Goal: Check status

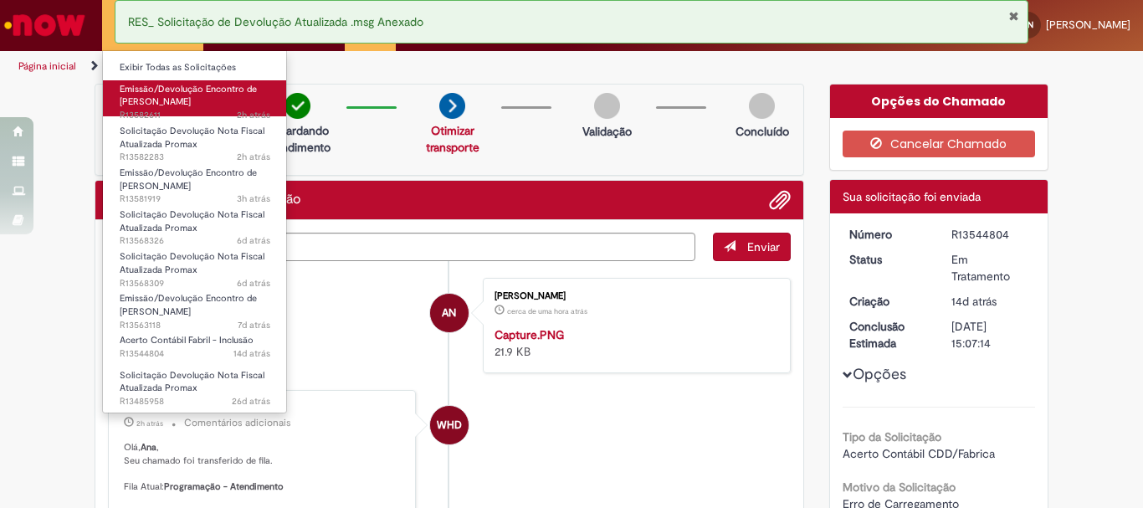
click at [141, 100] on span "Emissão/Devolução Encontro de [PERSON_NAME]" at bounding box center [188, 96] width 137 height 26
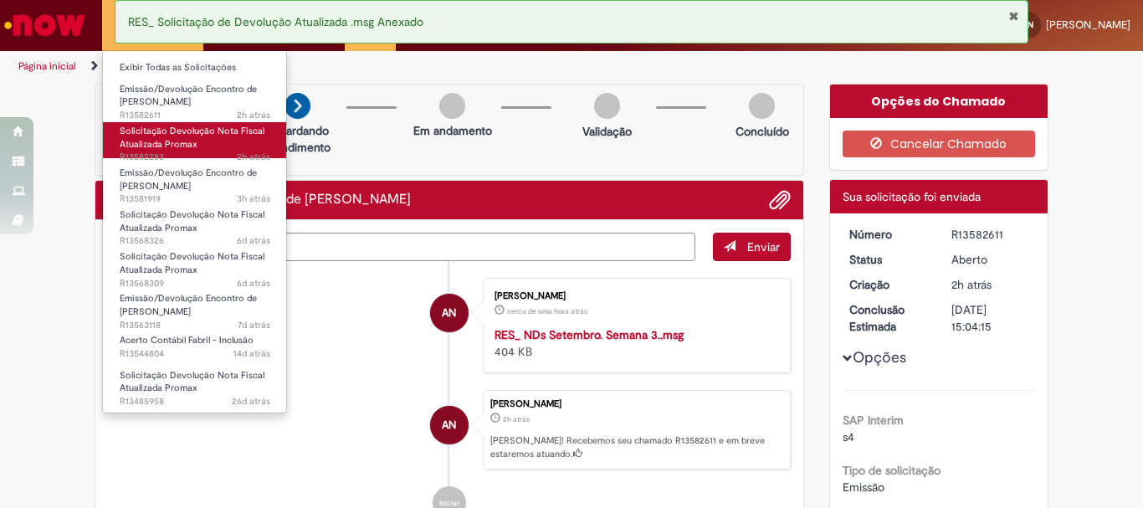
click at [171, 140] on span "Solicitação Devolução Nota Fiscal Atualizada Promax" at bounding box center [192, 138] width 145 height 26
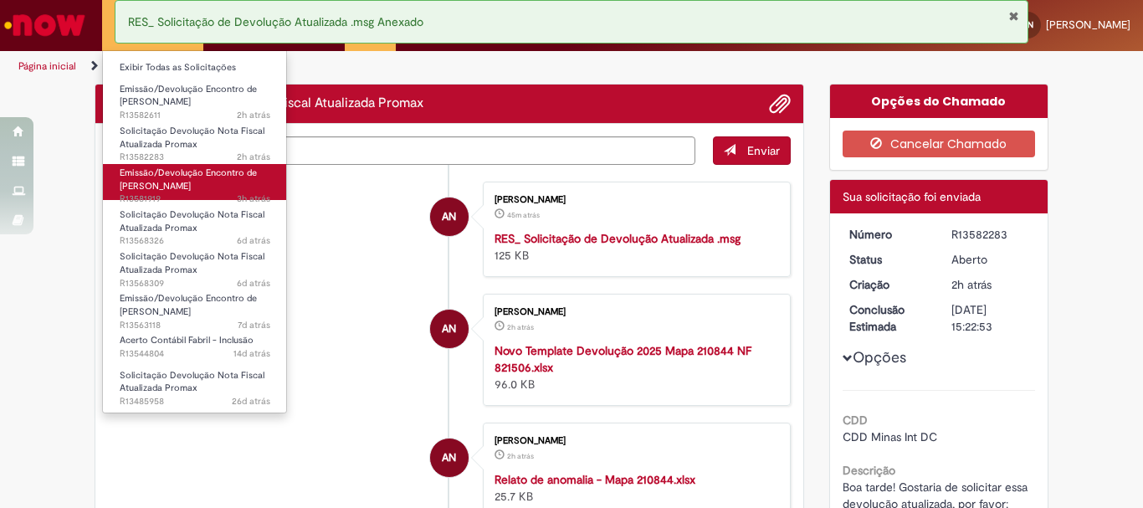
click at [171, 171] on span "Emissão/Devolução Encontro de [PERSON_NAME]" at bounding box center [188, 179] width 137 height 26
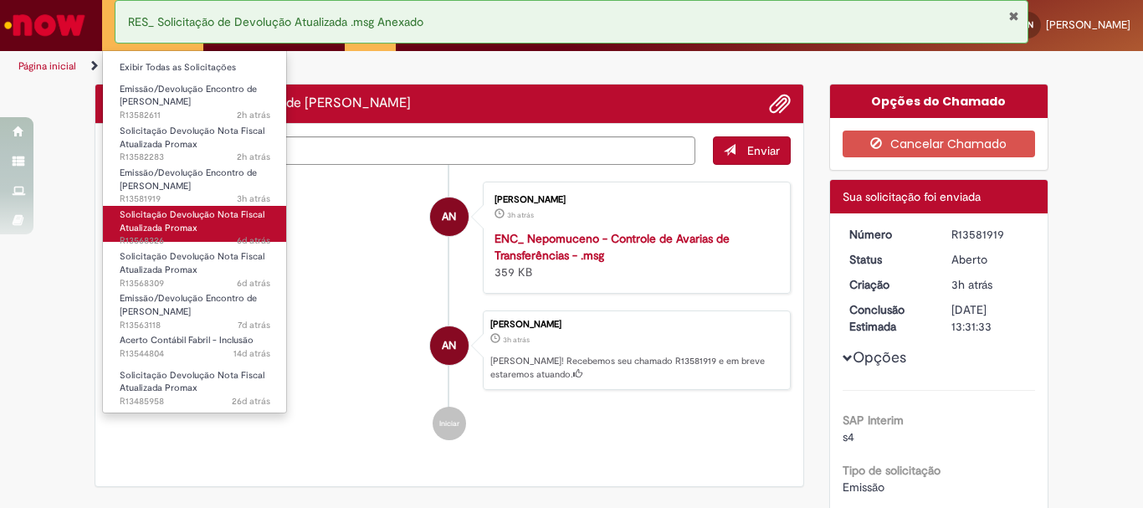
click at [168, 216] on span "Solicitação Devolução Nota Fiscal Atualizada Promax" at bounding box center [192, 221] width 145 height 26
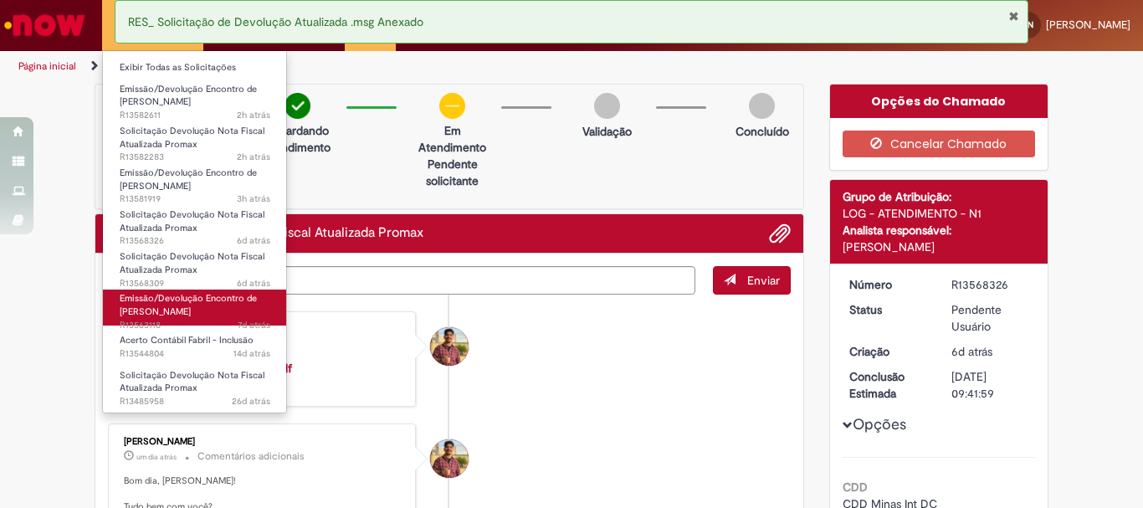
click at [221, 303] on span "Emissão/Devolução Encontro de [PERSON_NAME]" at bounding box center [188, 305] width 137 height 26
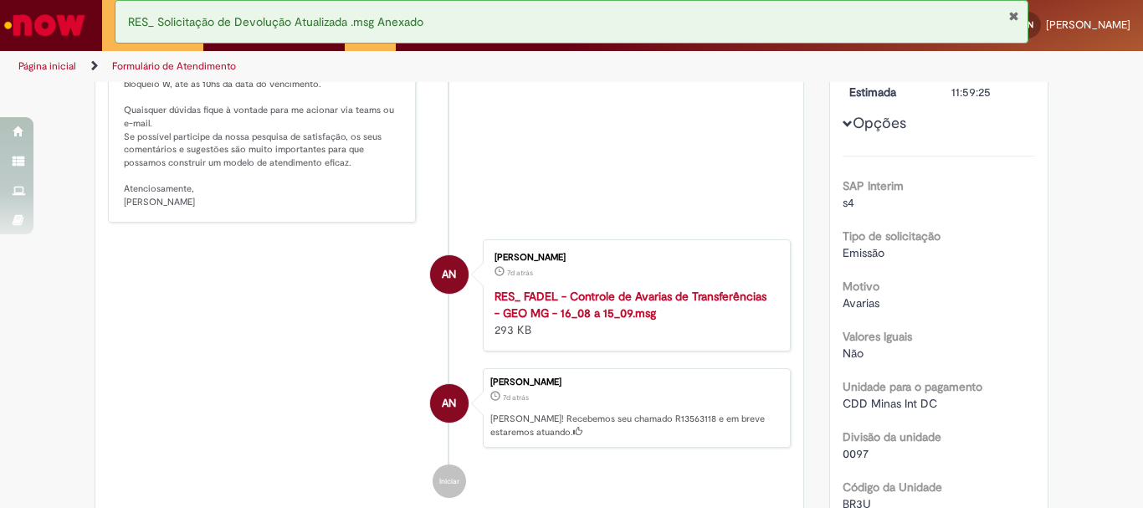
scroll to position [84, 0]
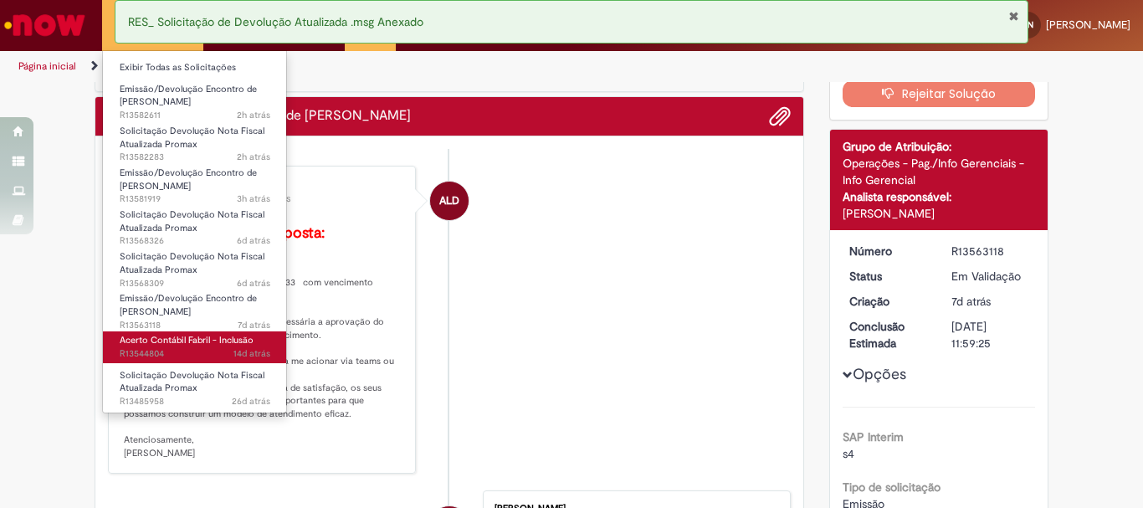
click at [182, 337] on span "Acerto Contábil Fabril - Inclusão" at bounding box center [187, 340] width 134 height 13
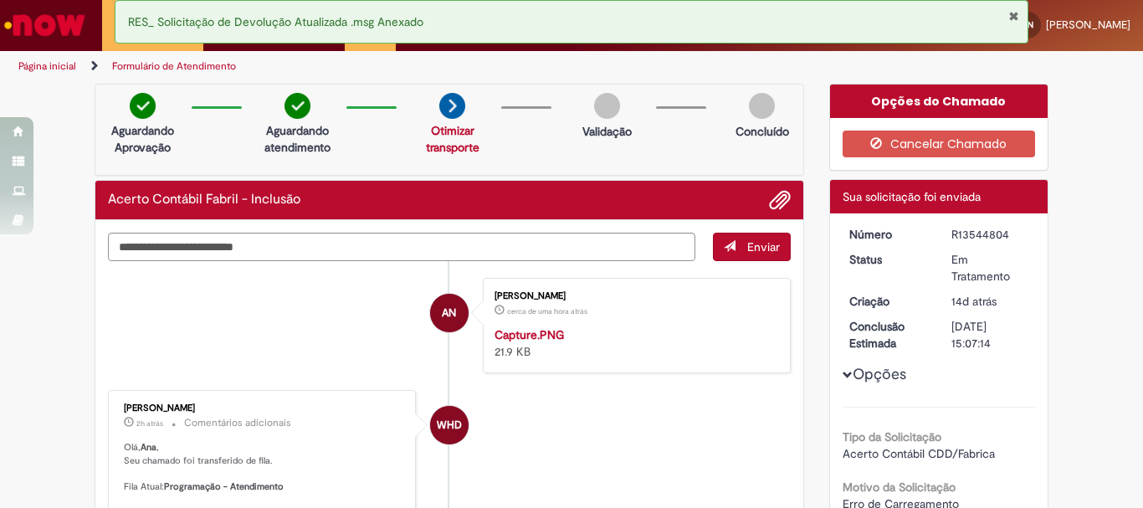
click at [330, 340] on li "AN [PERSON_NAME] cerca de uma hora atrás cerca de uma hora atrás Capture.PNG 21…" at bounding box center [449, 325] width 683 height 95
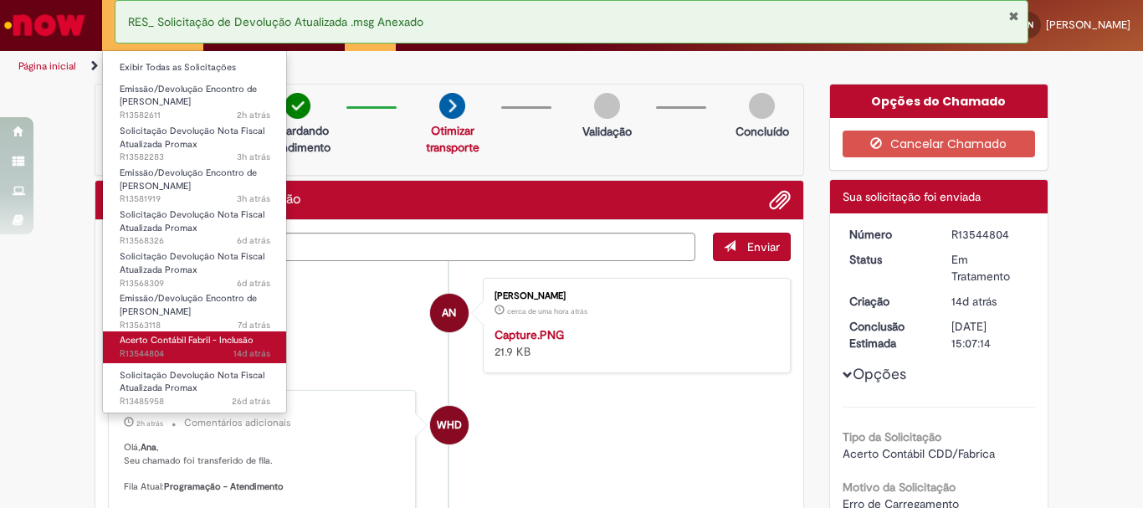
click at [166, 340] on span "Acerto Contábil Fabril - Inclusão" at bounding box center [187, 340] width 134 height 13
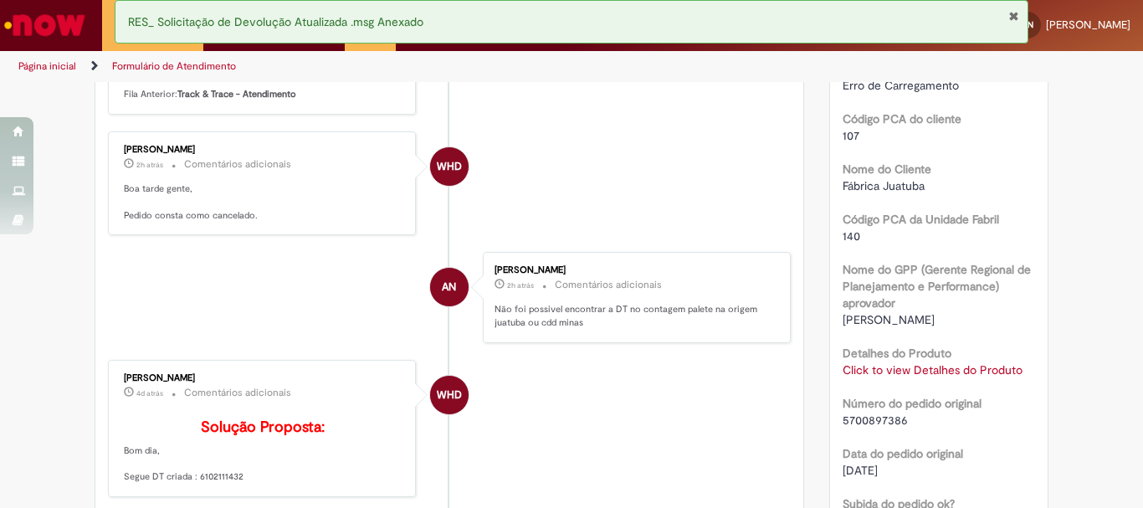
scroll to position [586, 0]
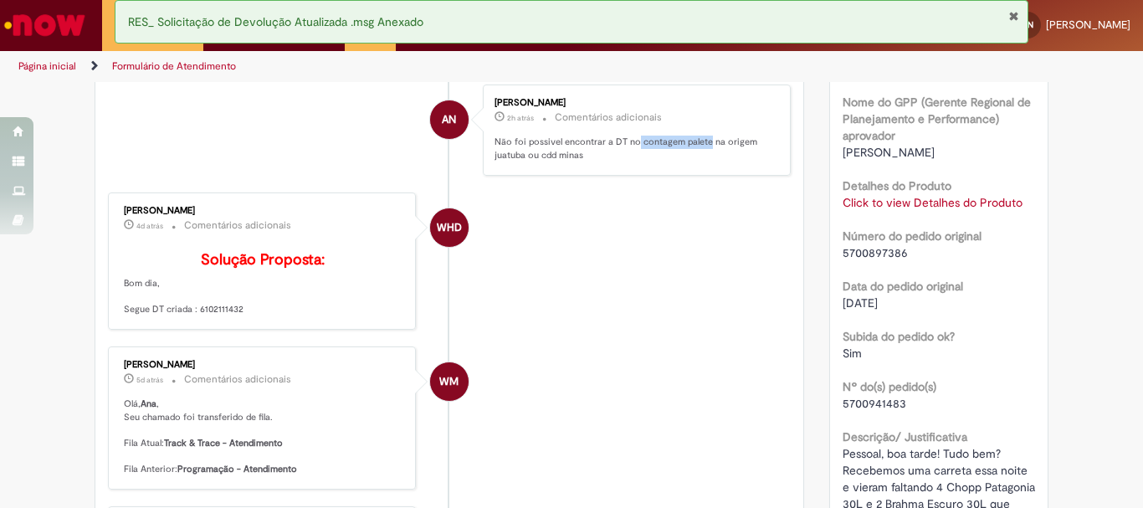
drag, startPoint x: 631, startPoint y: 263, endPoint x: 701, endPoint y: 264, distance: 70.3
click at [701, 161] on p "Não foi possivel encontrar a DT no contagem palete na origem juatuba ou cdd min…" at bounding box center [633, 149] width 279 height 26
copy p "contagem palete"
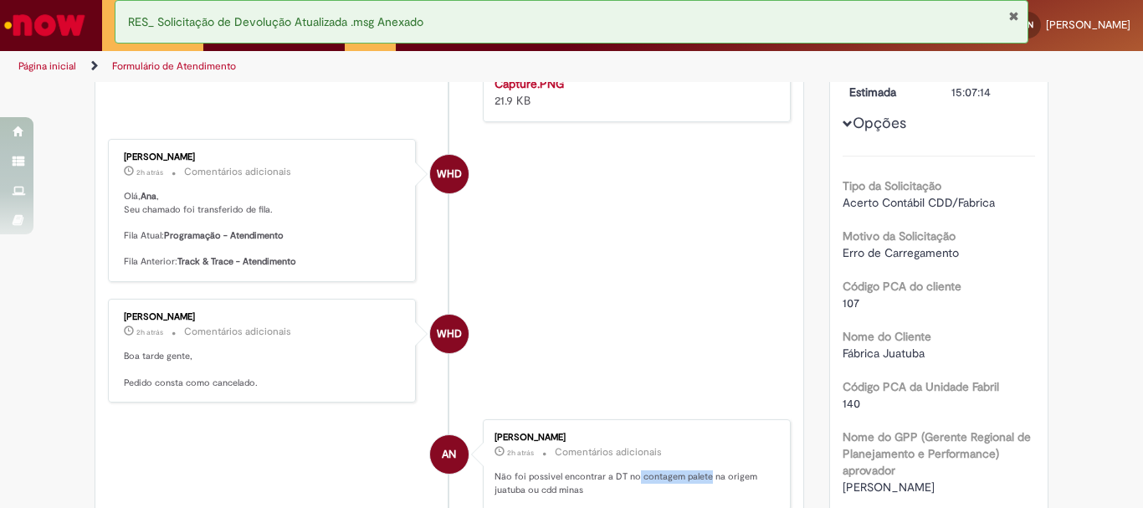
scroll to position [0, 0]
